Goal: Transaction & Acquisition: Purchase product/service

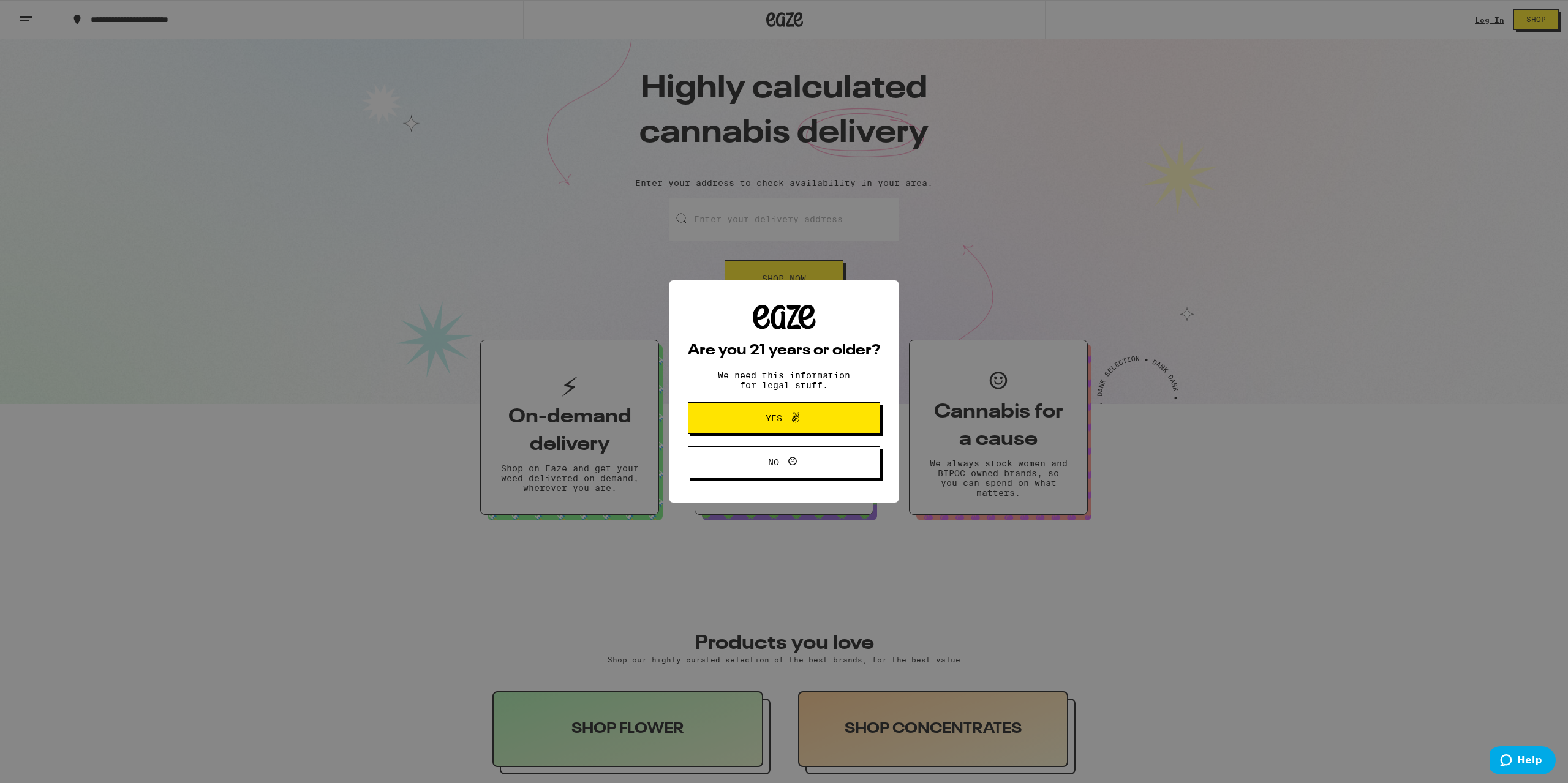
click at [787, 414] on span at bounding box center [793, 418] width 21 height 16
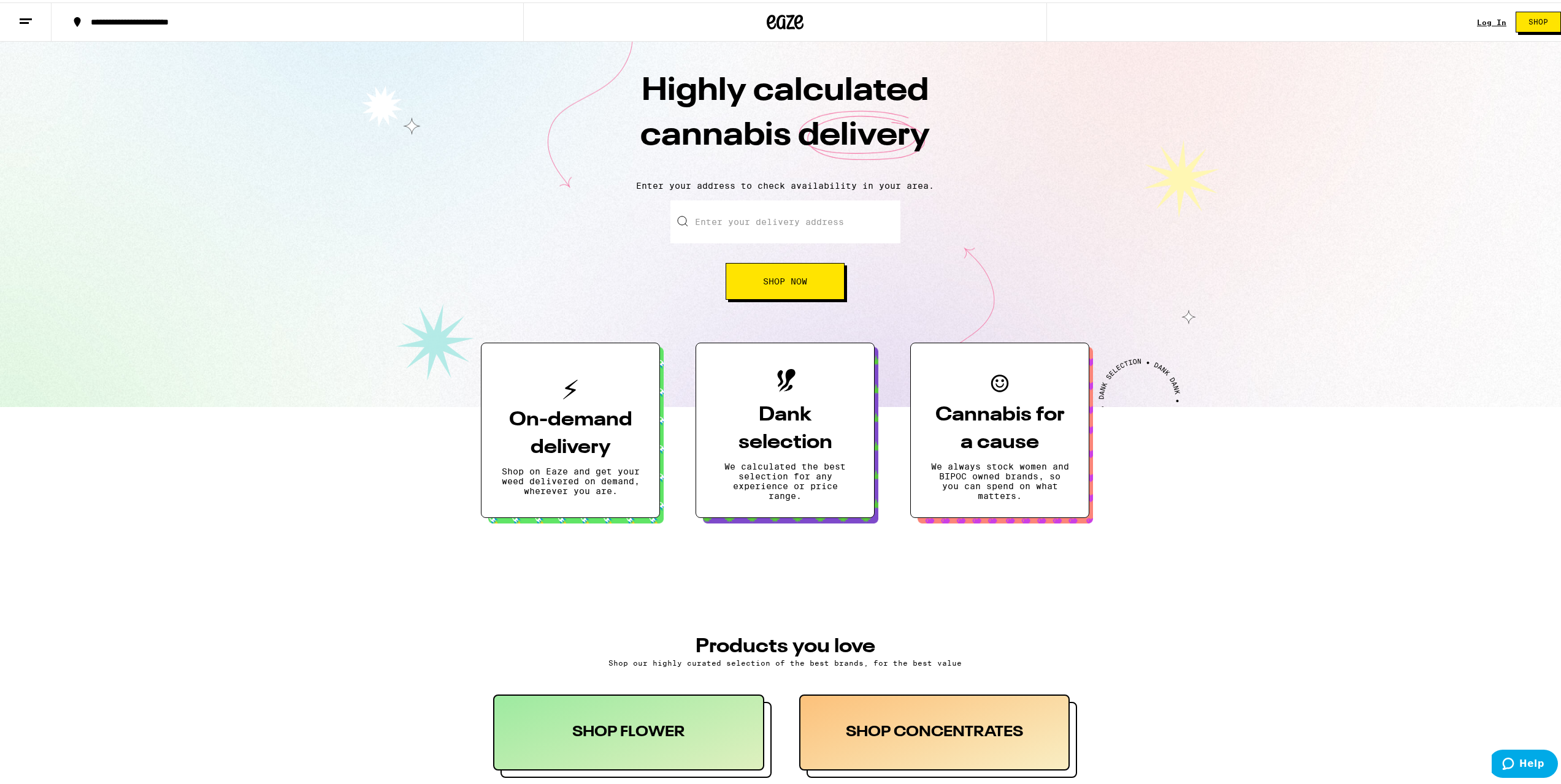
click at [1489, 16] on div "Log In" at bounding box center [1491, 19] width 29 height 8
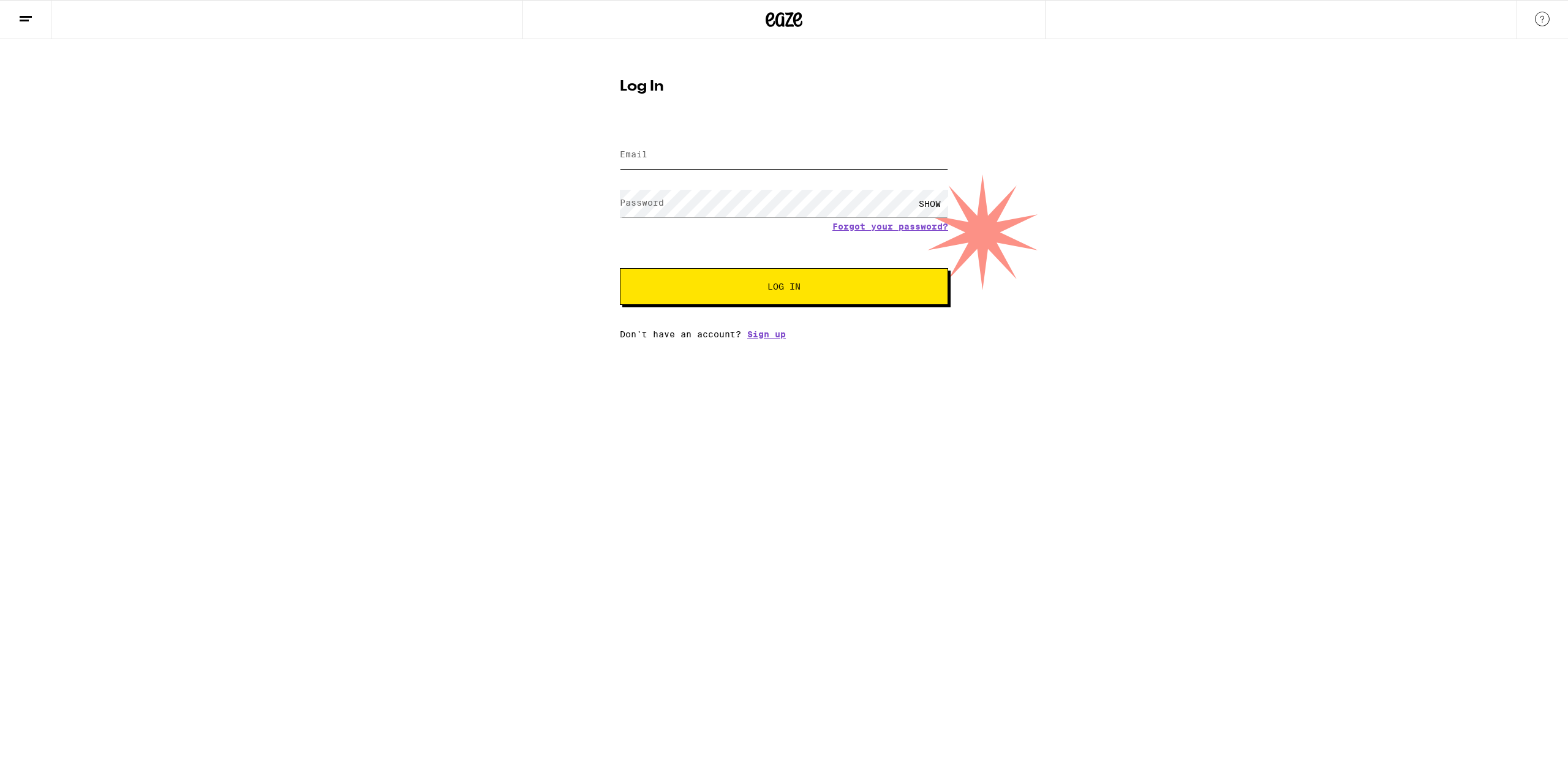
type input "[EMAIL_ADDRESS][DOMAIN_NAME]"
click at [753, 301] on button "Log In" at bounding box center [784, 286] width 329 height 37
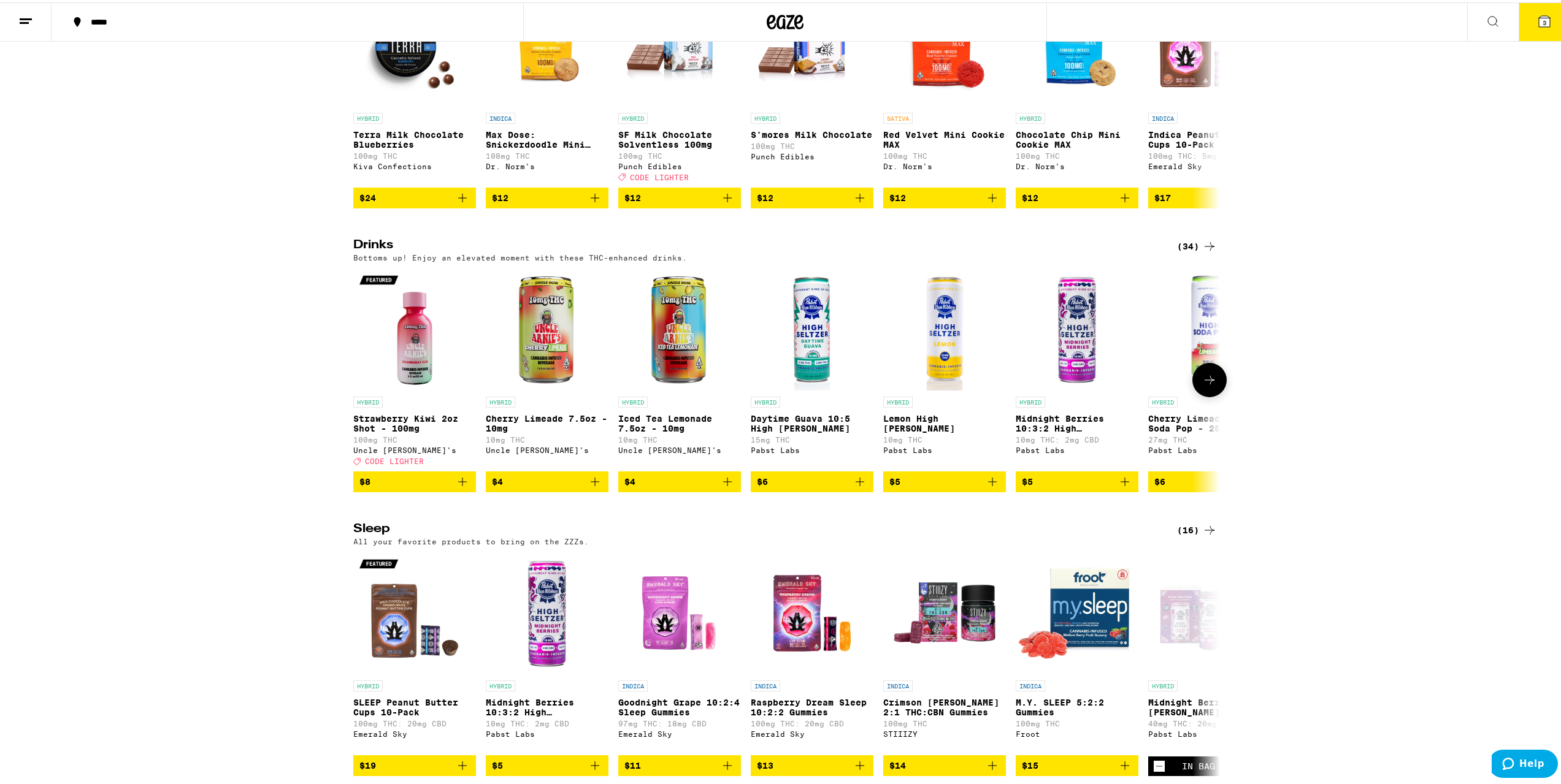
scroll to position [3801, 0]
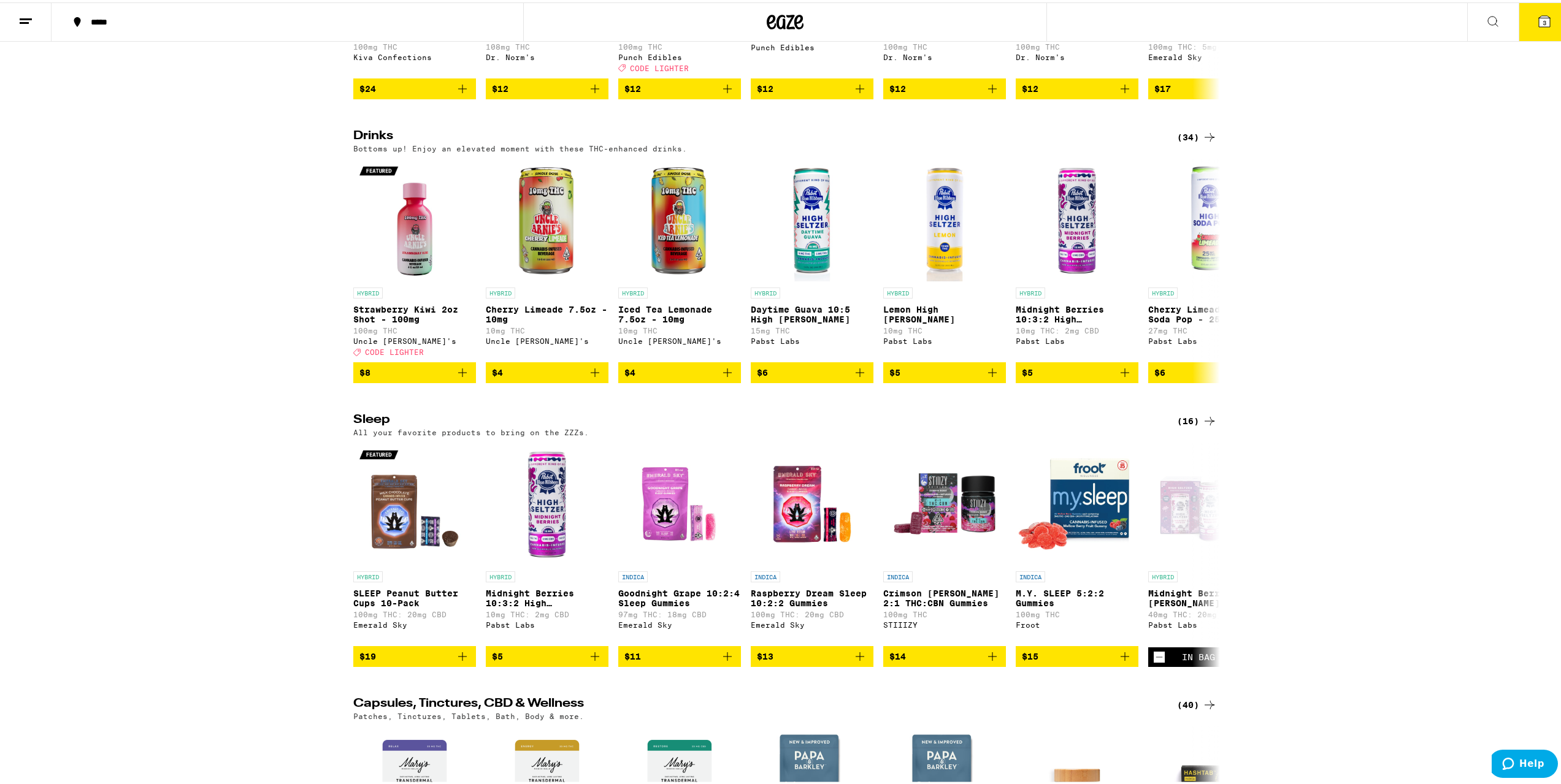
click at [1187, 142] on div "(34)" at bounding box center [1197, 135] width 40 height 15
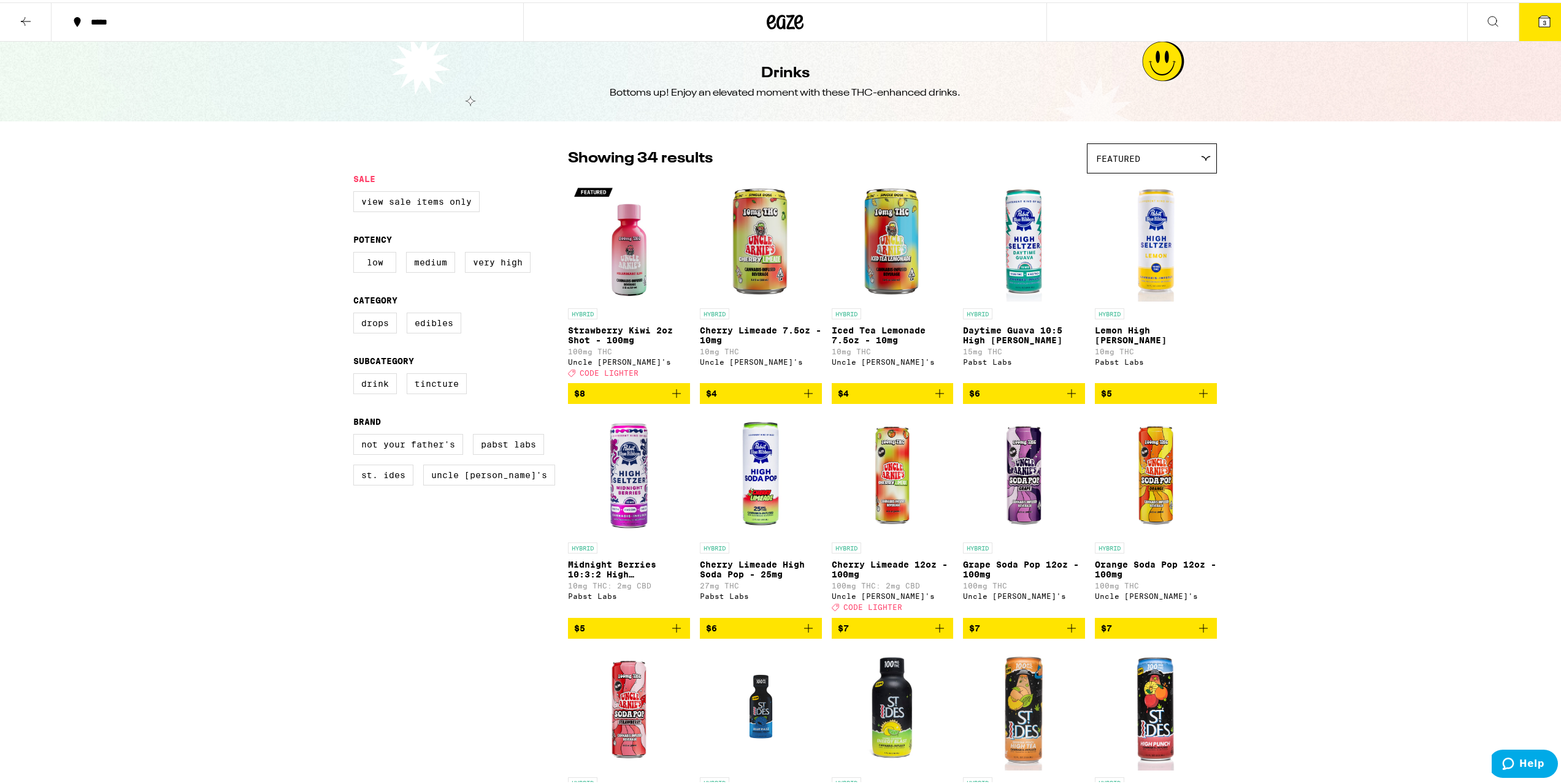
click at [1539, 15] on icon at bounding box center [1545, 19] width 11 height 11
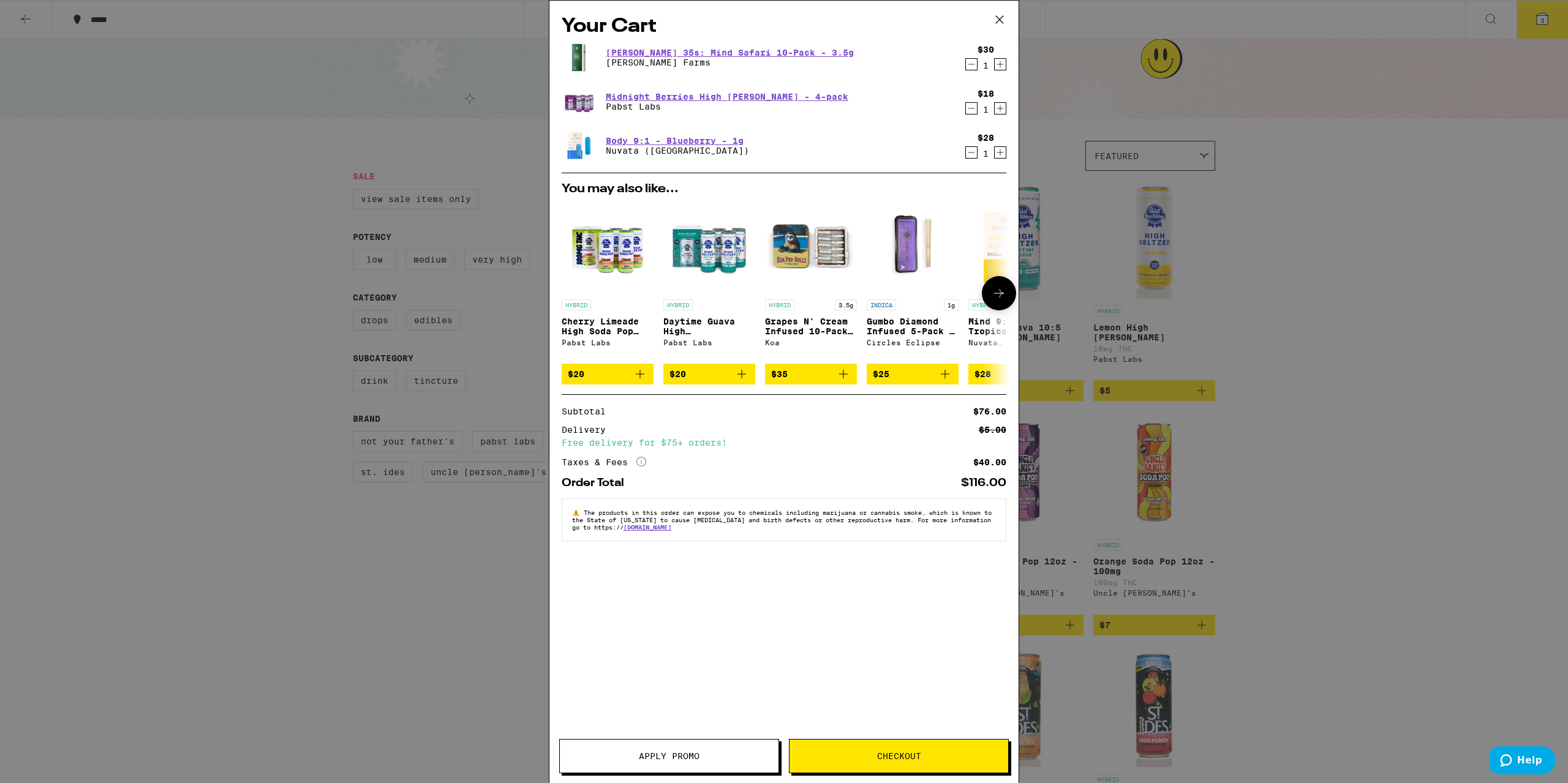
click at [742, 381] on icon "Add to bag" at bounding box center [742, 374] width 15 height 15
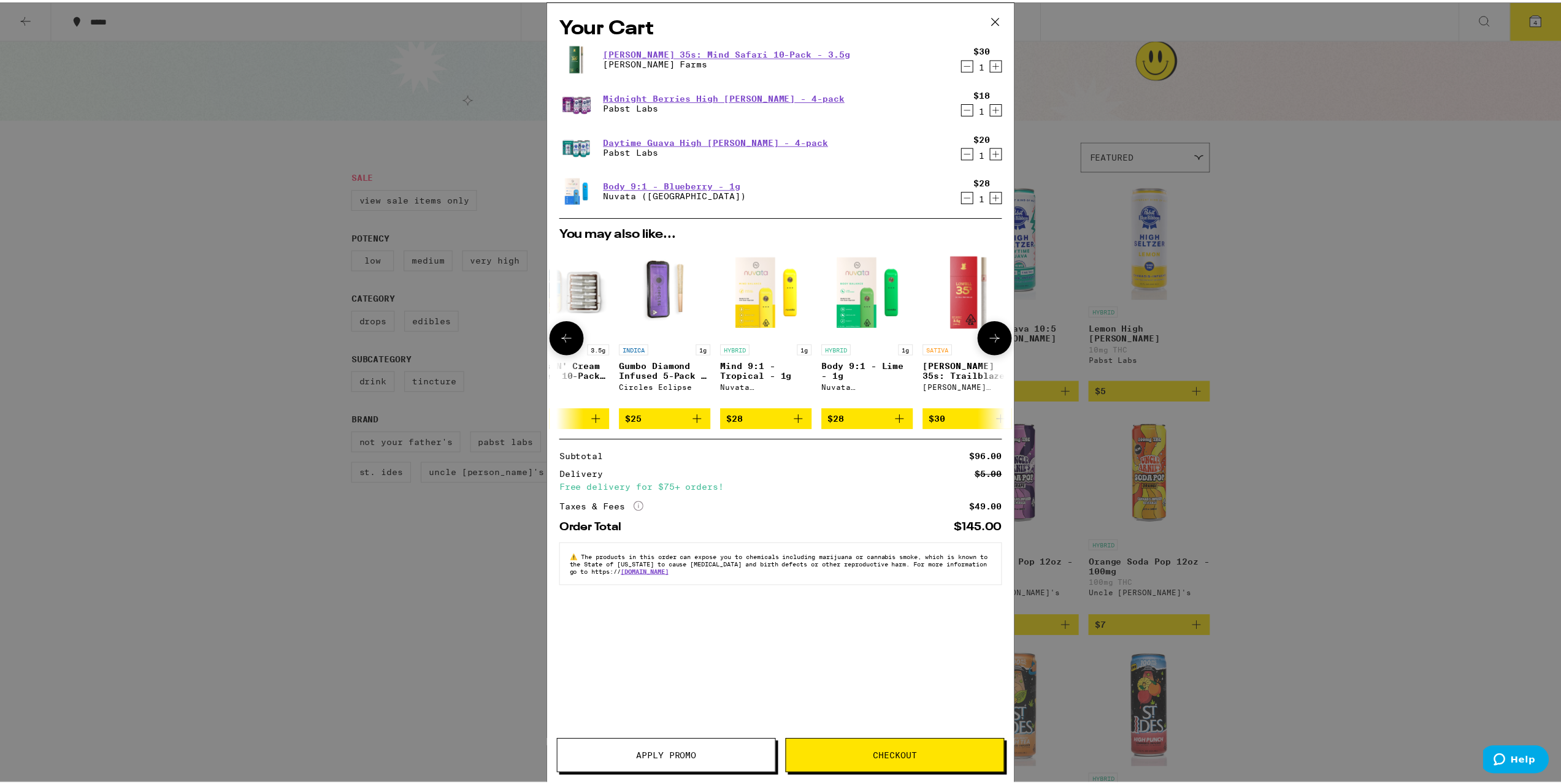
scroll to position [0, 573]
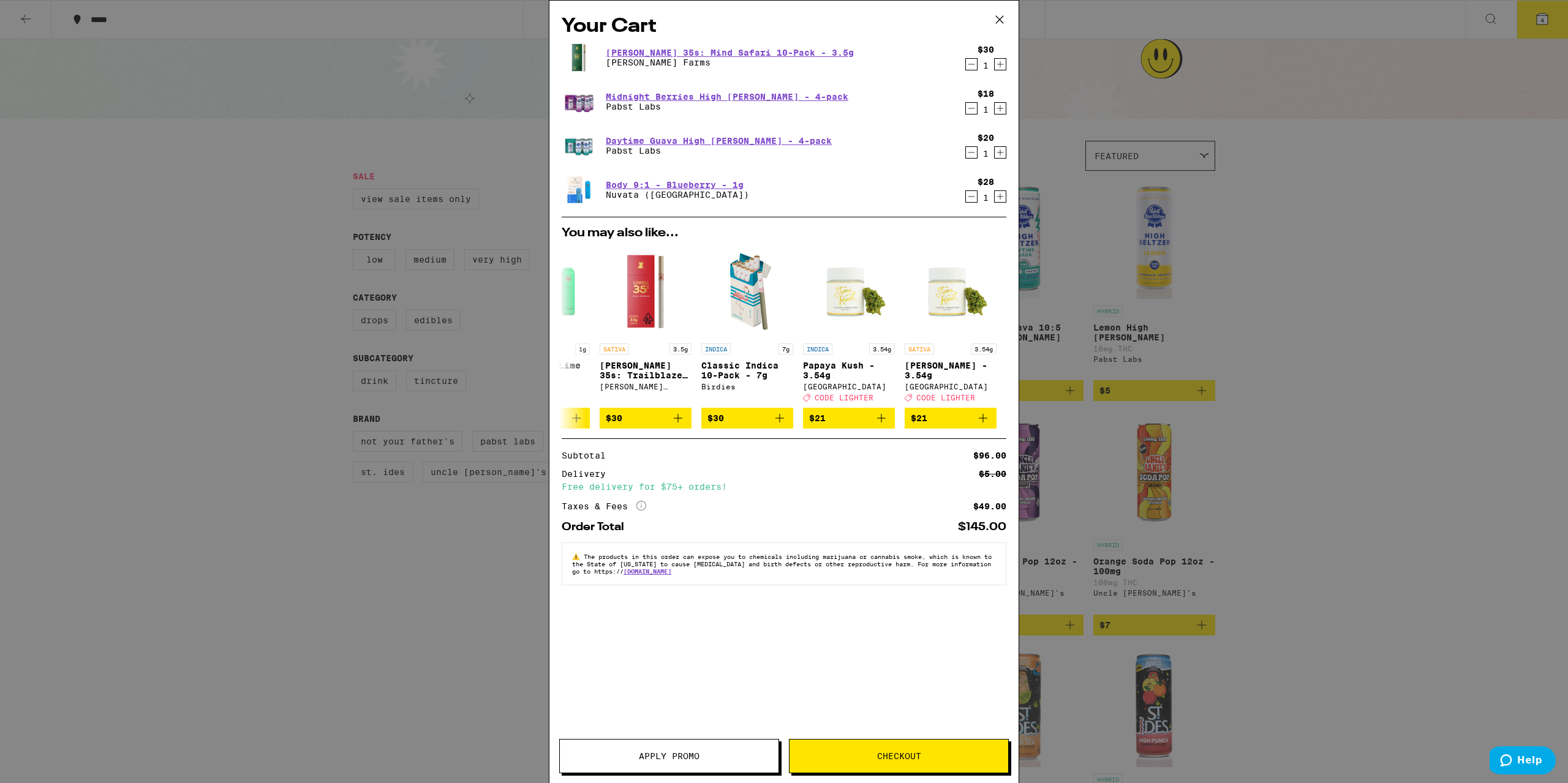
click at [892, 760] on span "Checkout" at bounding box center [899, 757] width 44 height 9
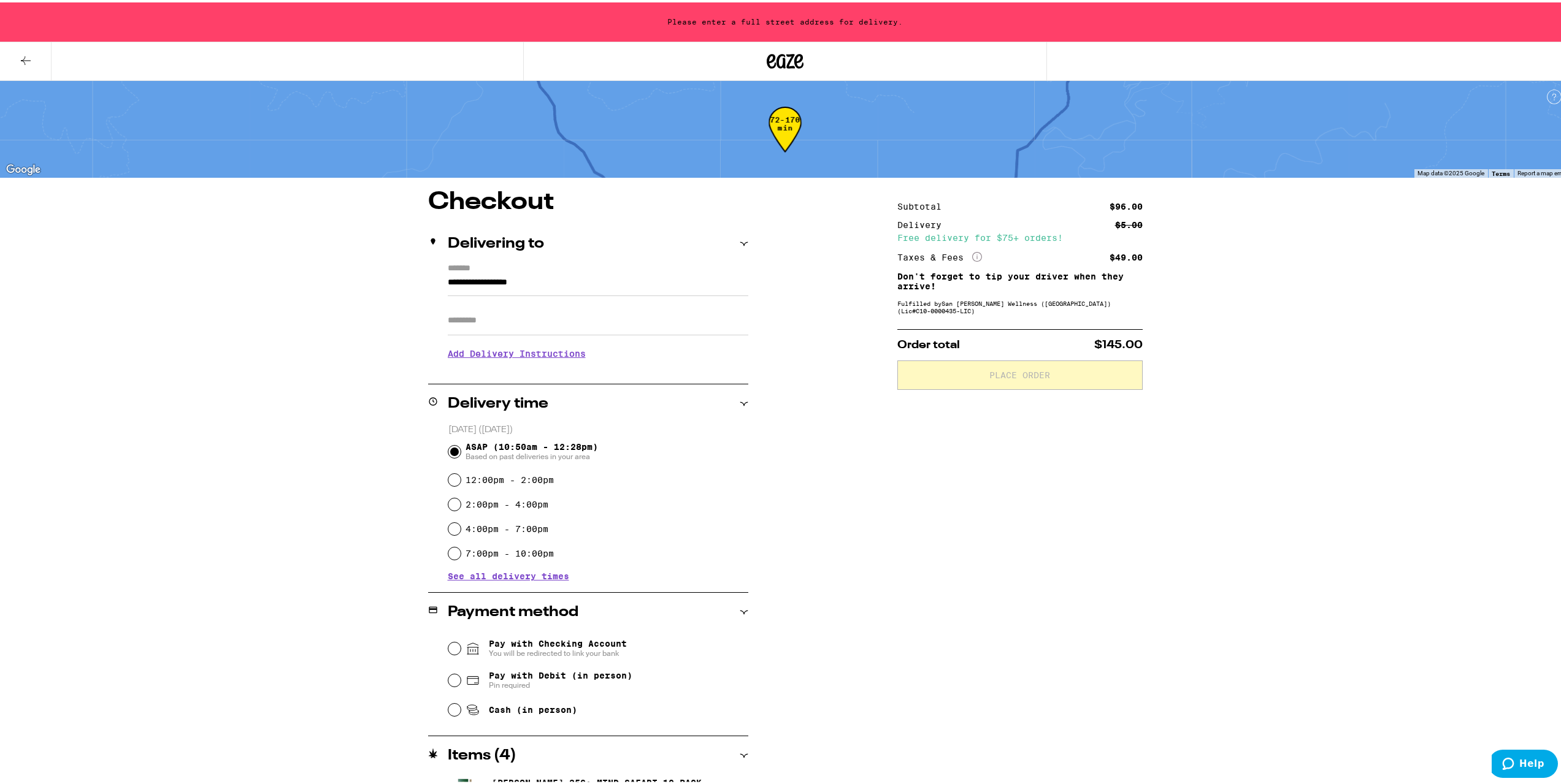
drag, startPoint x: 577, startPoint y: 278, endPoint x: 172, endPoint y: 274, distance: 405.0
click at [172, 274] on div "**********" at bounding box center [785, 475] width 1570 height 950
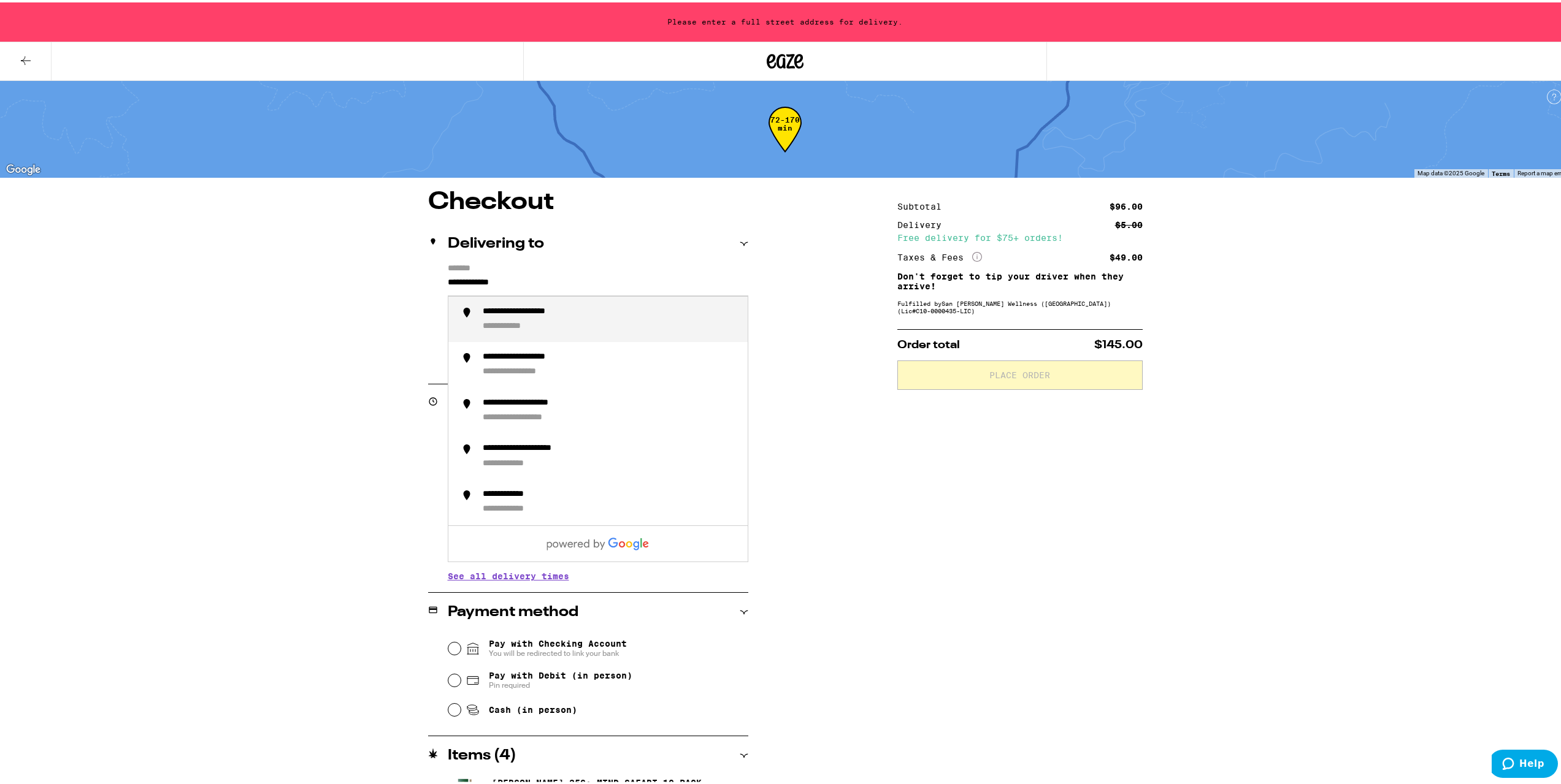
click at [508, 314] on div "**********" at bounding box center [538, 310] width 111 height 11
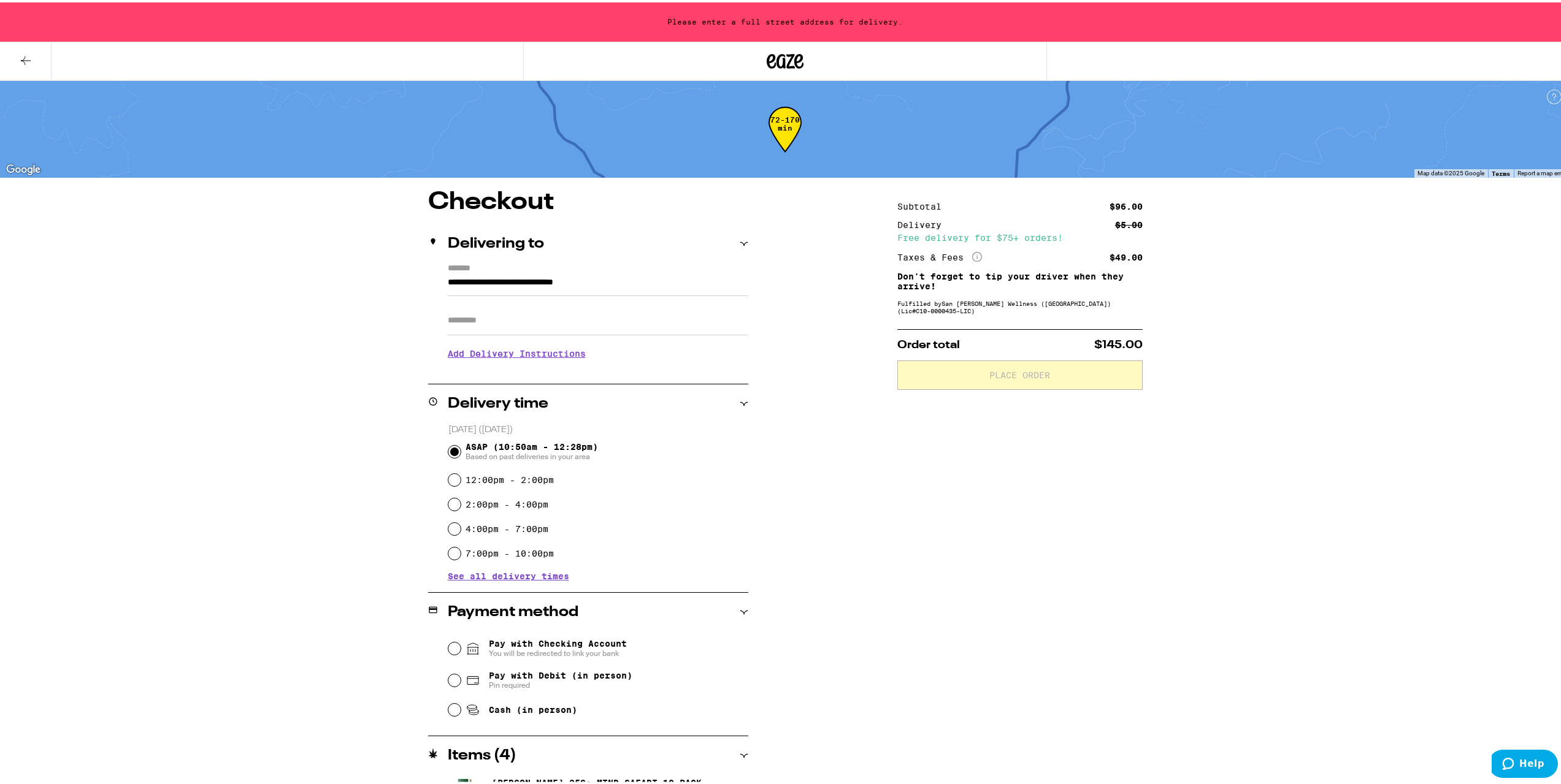
type input "**********"
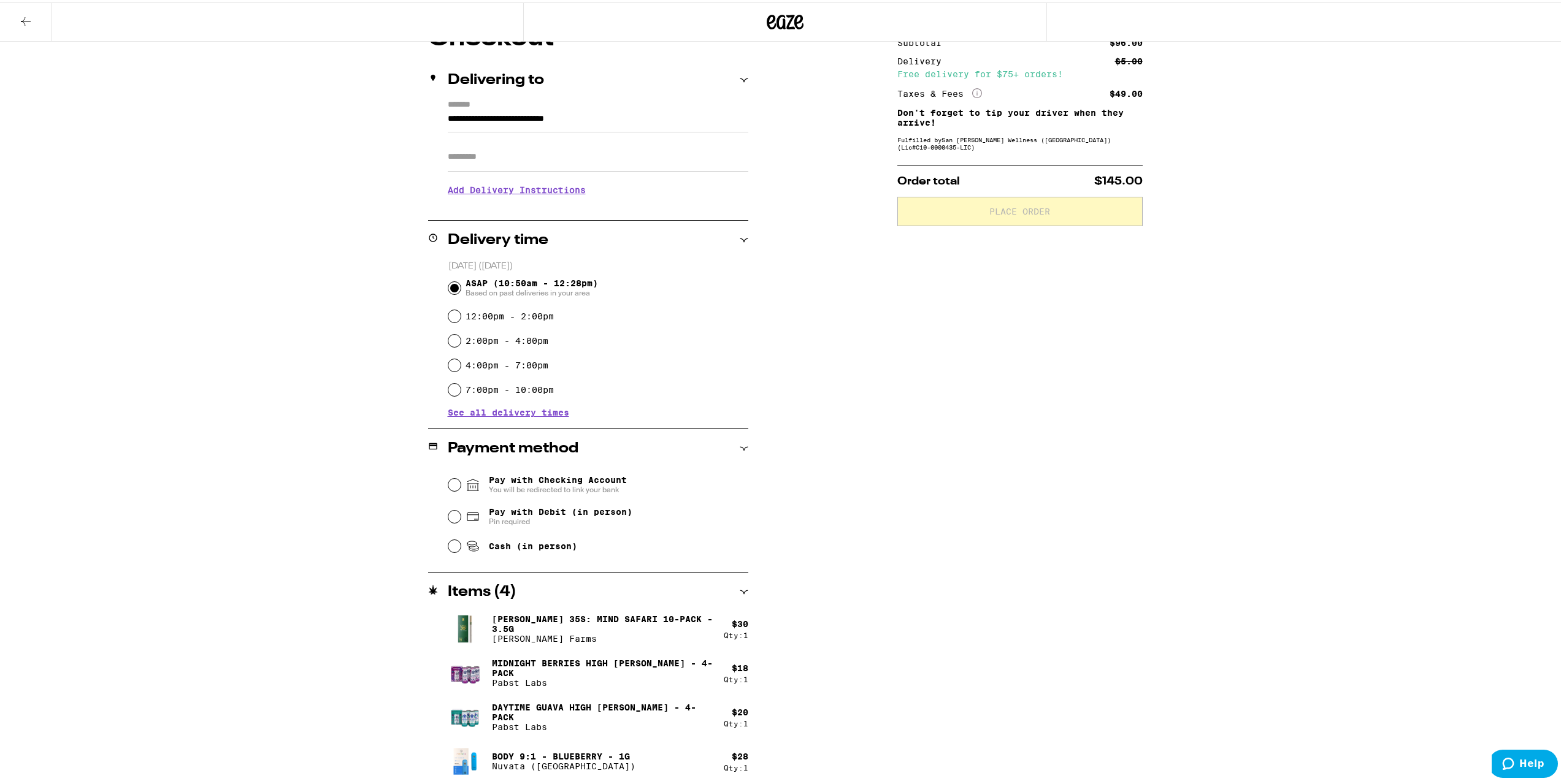
scroll to position [127, 0]
click at [503, 537] on span "Cash (in person)" at bounding box center [521, 541] width 112 height 15
click at [461, 537] on input "Cash (in person)" at bounding box center [454, 541] width 12 height 12
radio input "true"
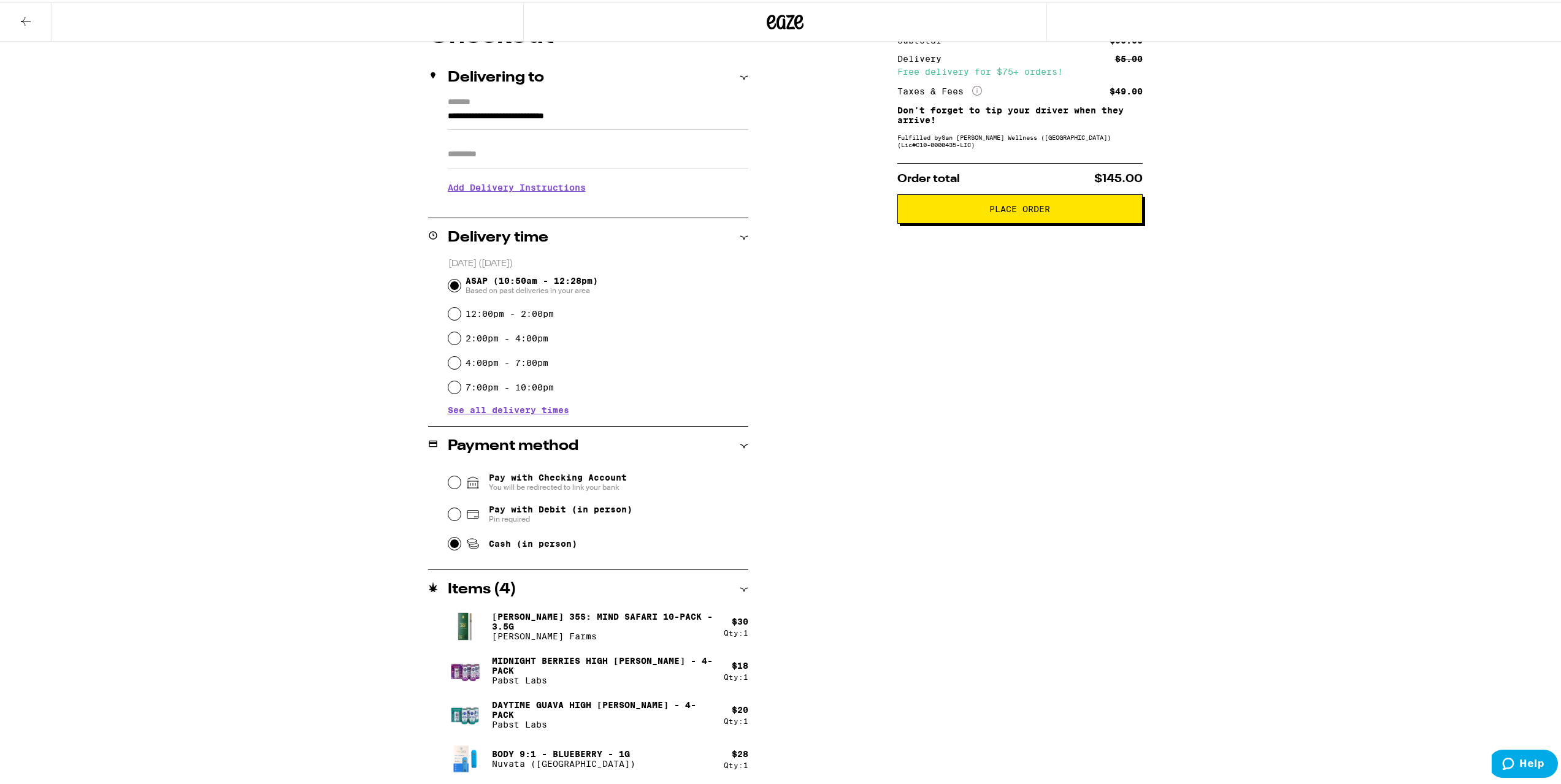
click at [1036, 211] on span "Place Order" at bounding box center [1020, 206] width 61 height 9
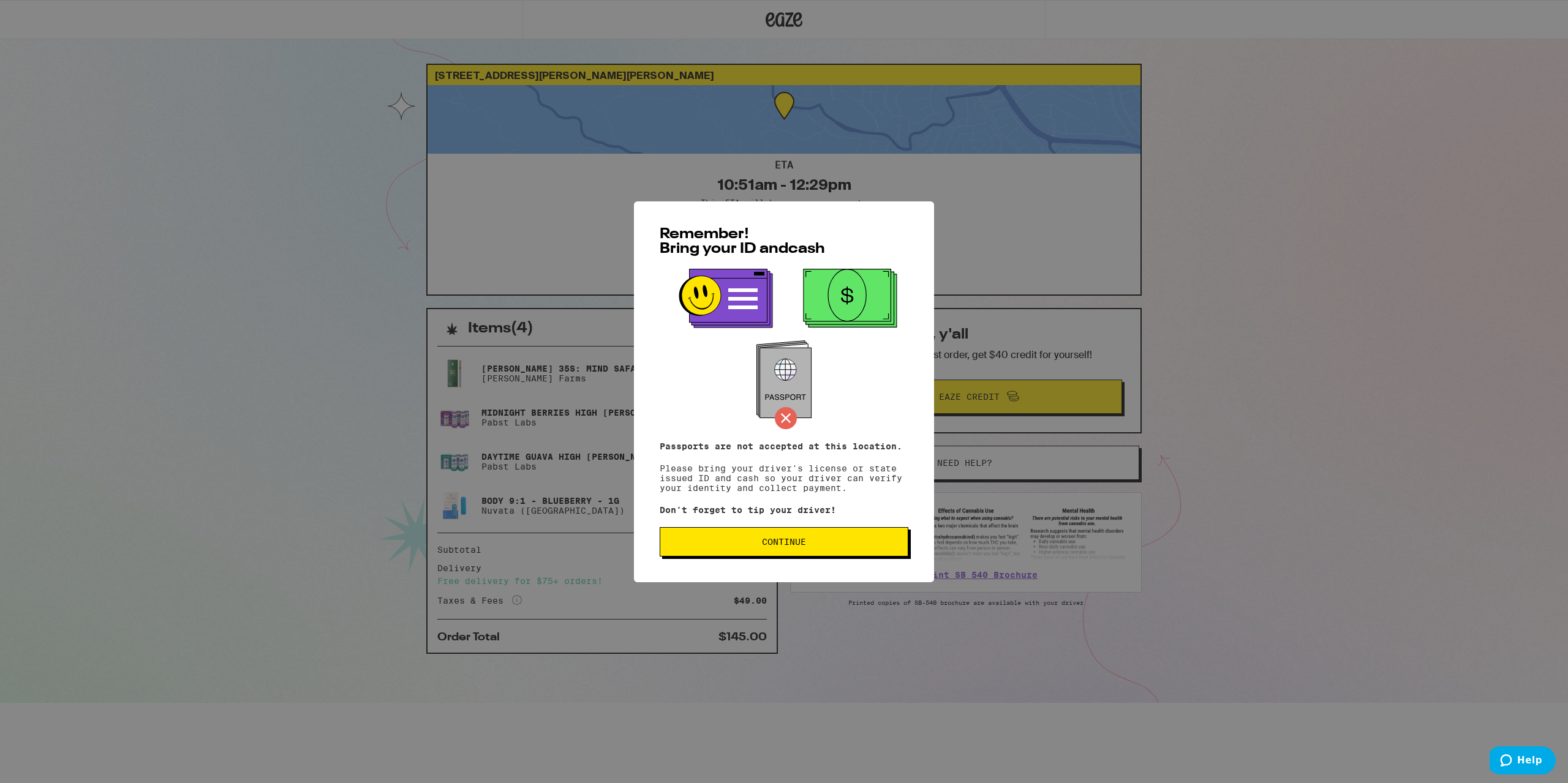
click at [754, 535] on button "Continue" at bounding box center [783, 542] width 248 height 29
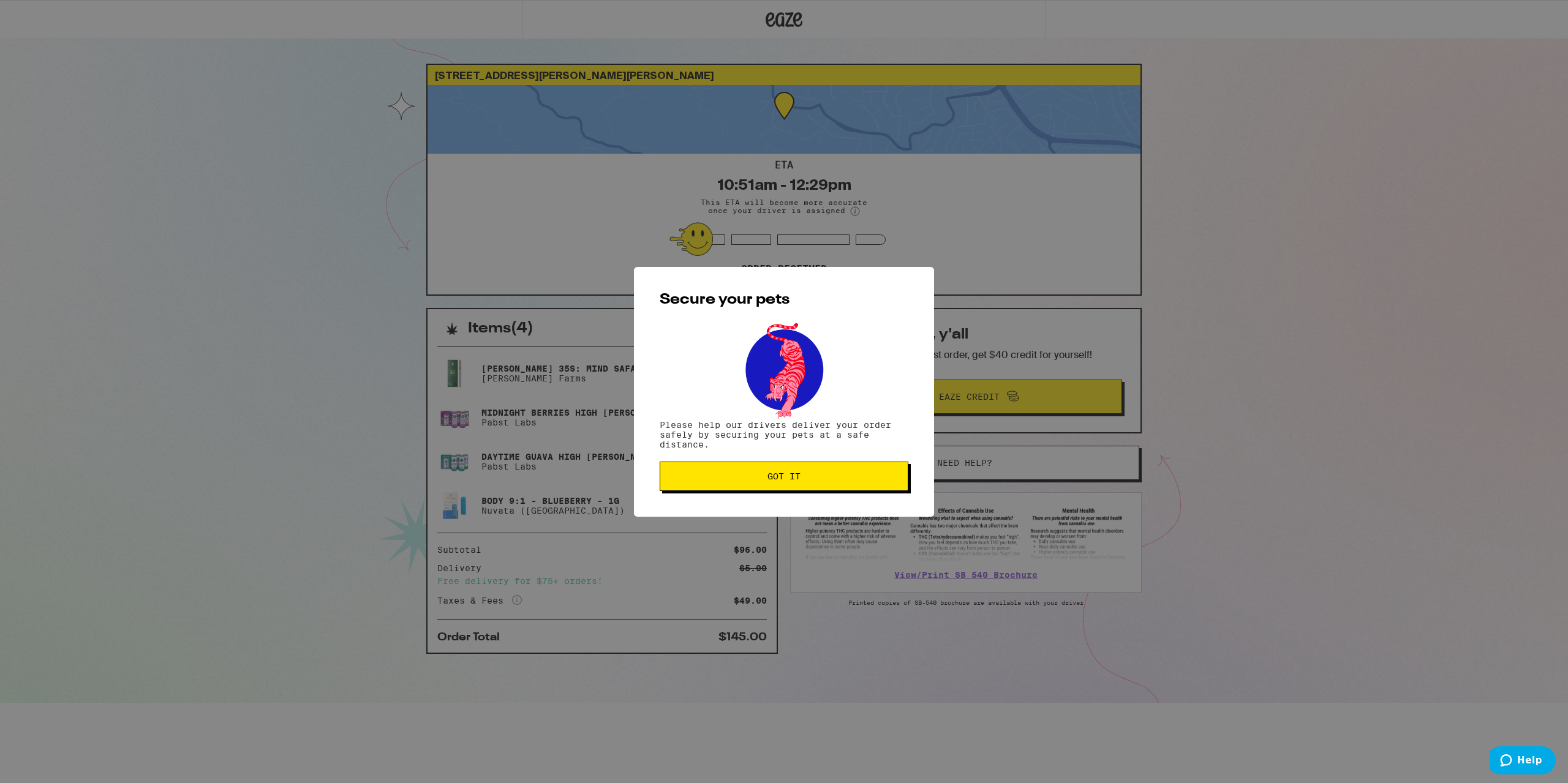
drag, startPoint x: 857, startPoint y: 475, endPoint x: 838, endPoint y: 472, distance: 19.2
click at [856, 475] on span "Got it" at bounding box center [784, 477] width 228 height 9
